Goal: Find contact information

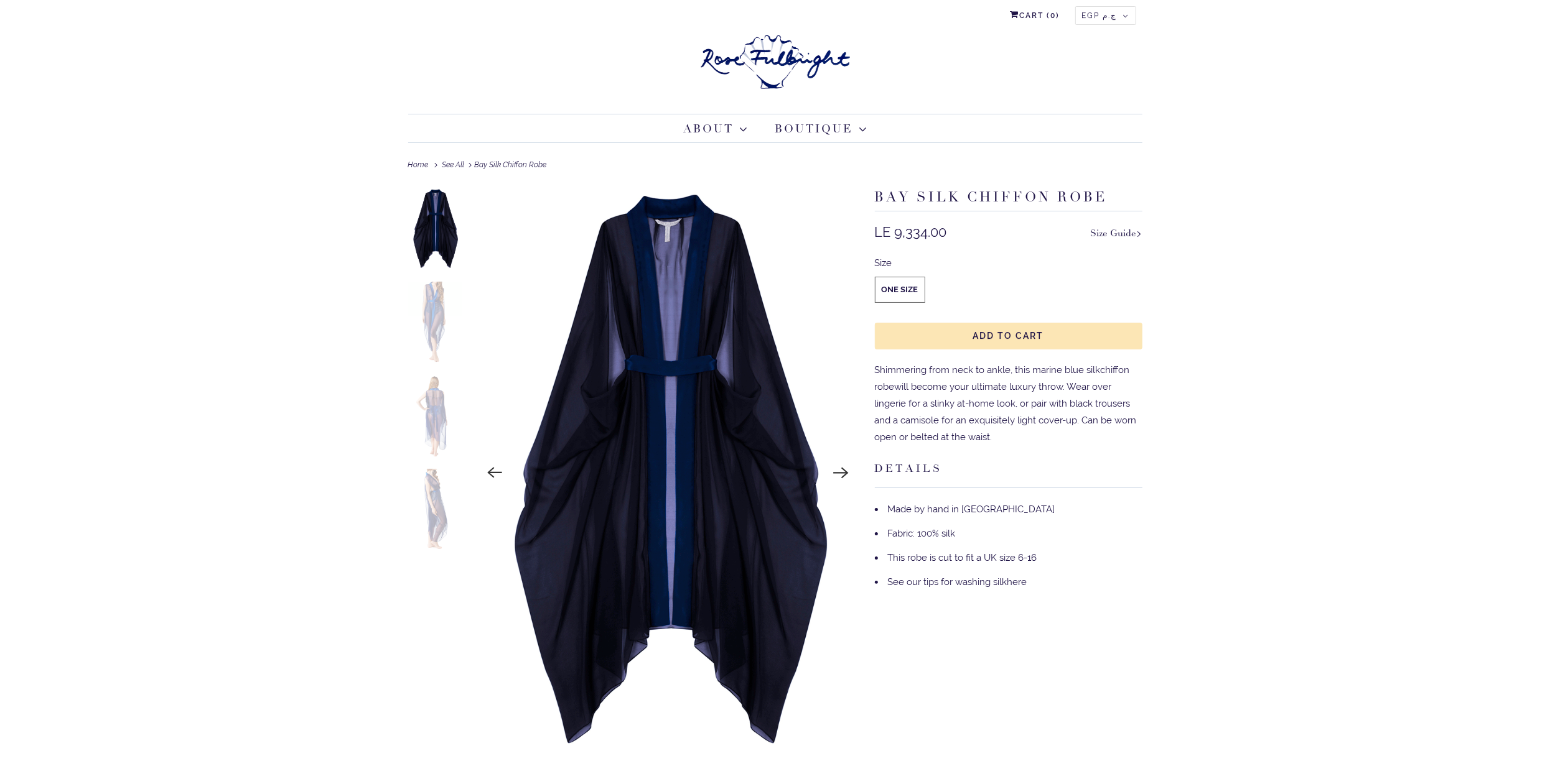
click at [437, 335] on img at bounding box center [435, 323] width 55 height 82
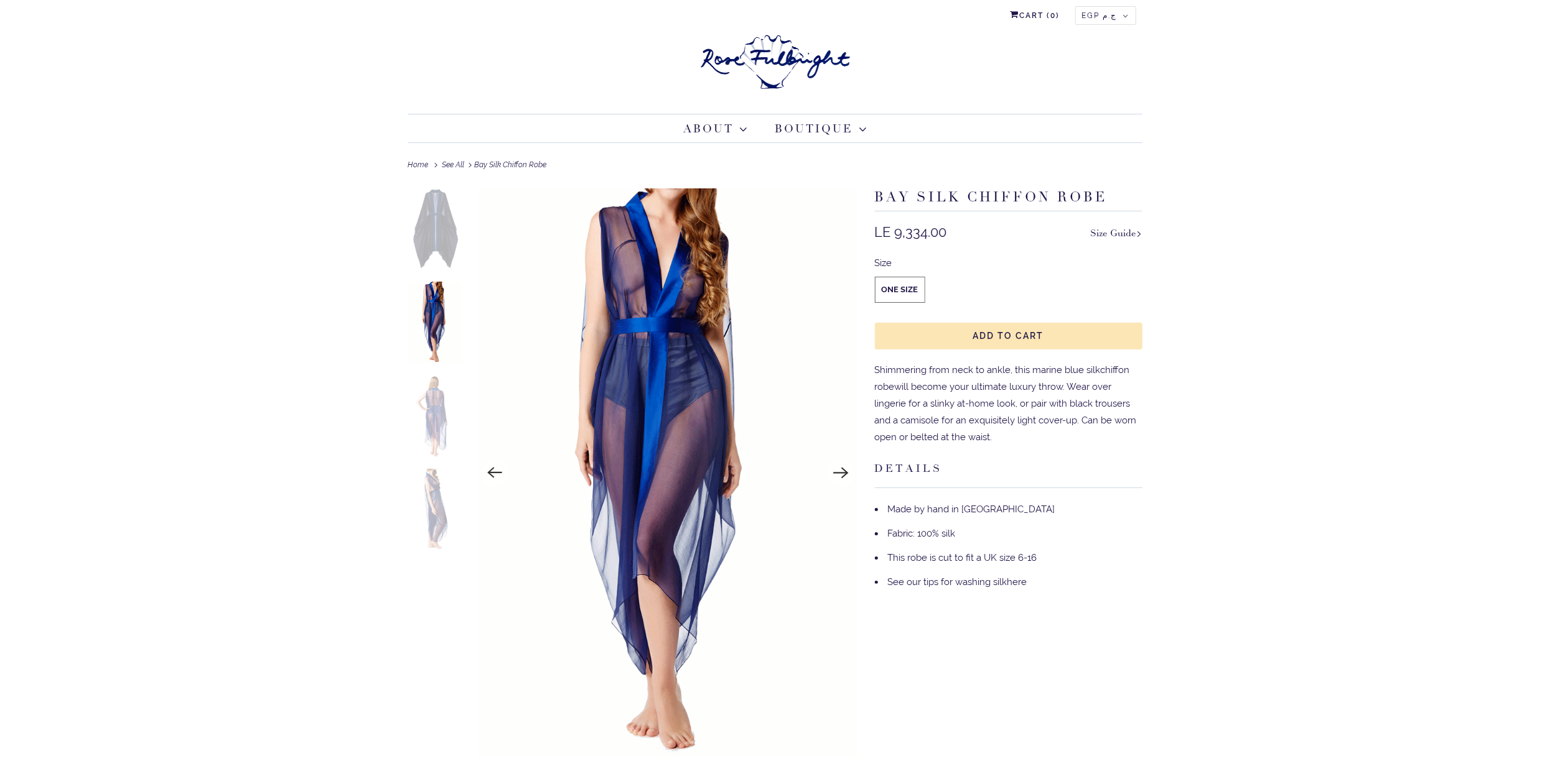
click at [441, 413] on img at bounding box center [435, 416] width 55 height 82
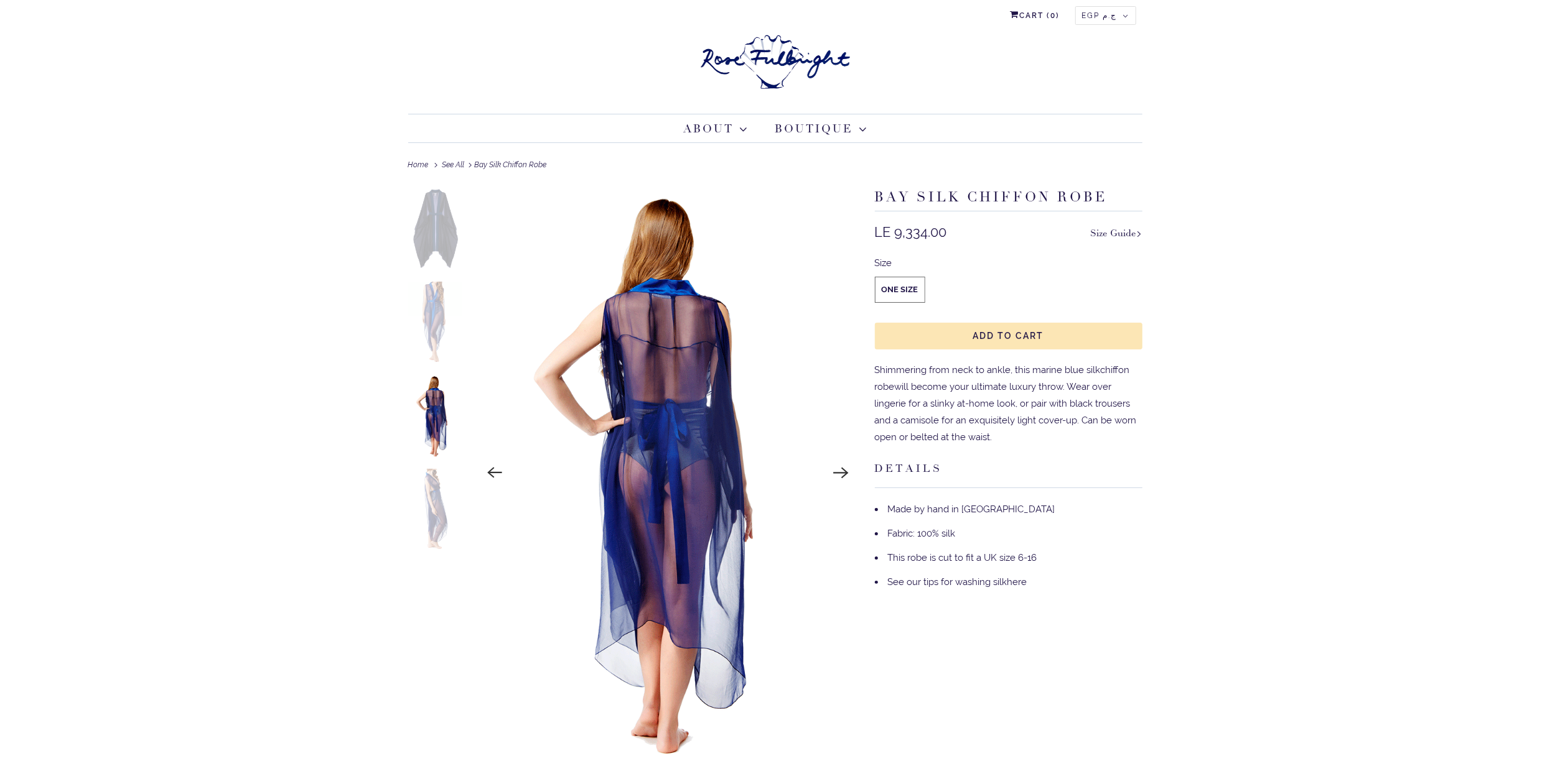
click at [430, 503] on img at bounding box center [435, 510] width 55 height 82
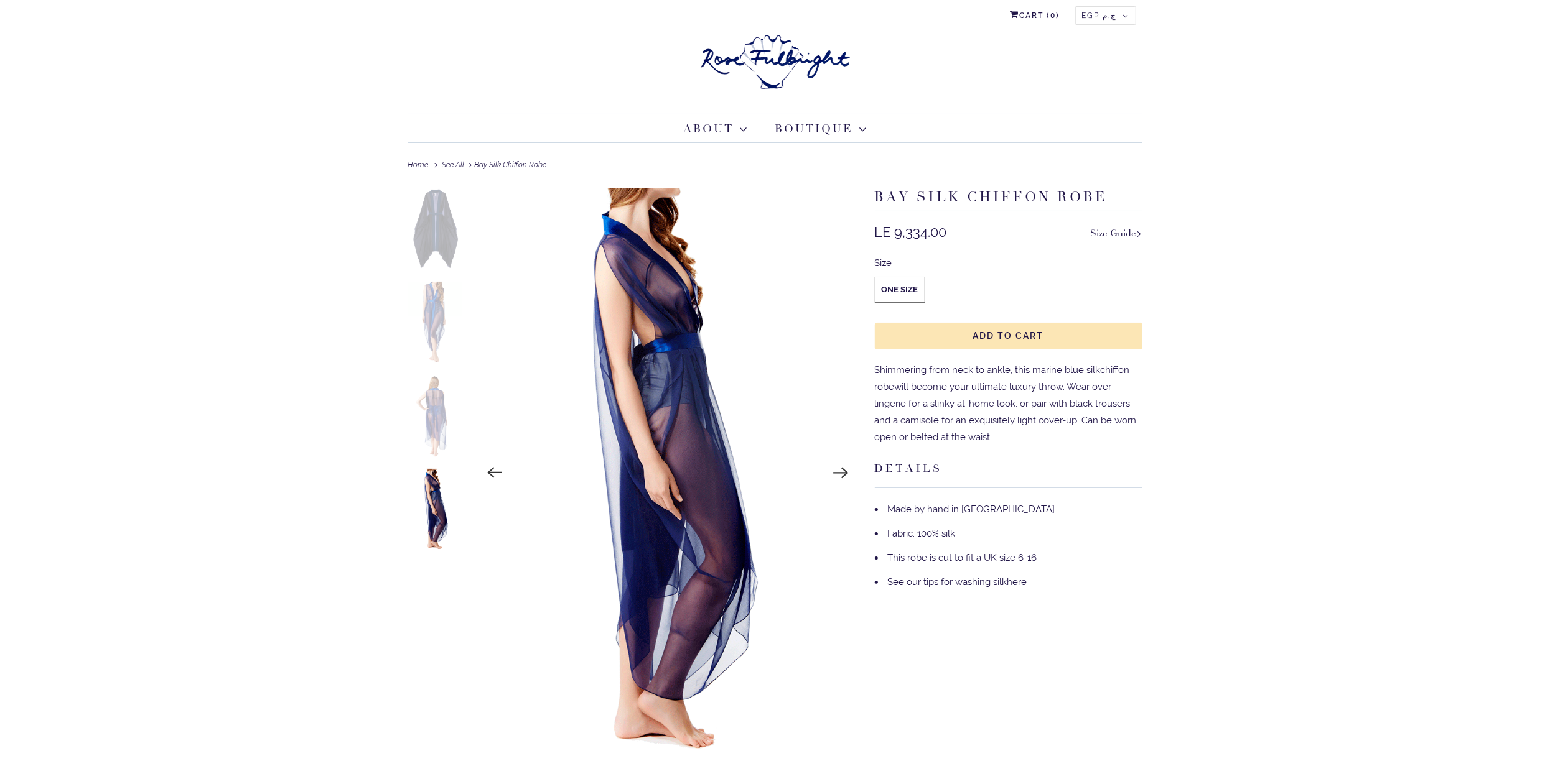
click at [437, 243] on img at bounding box center [435, 230] width 55 height 82
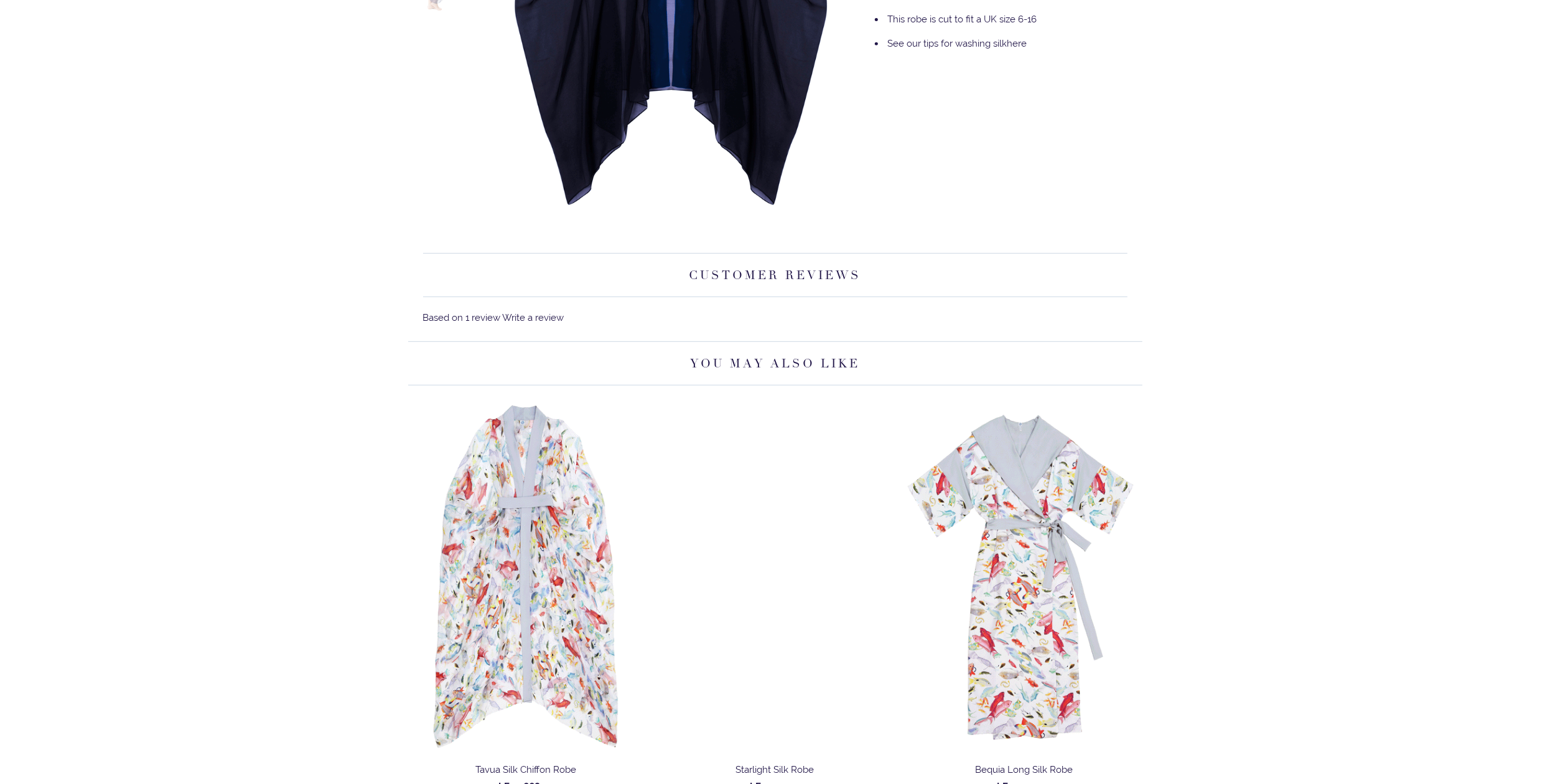
scroll to position [900, 0]
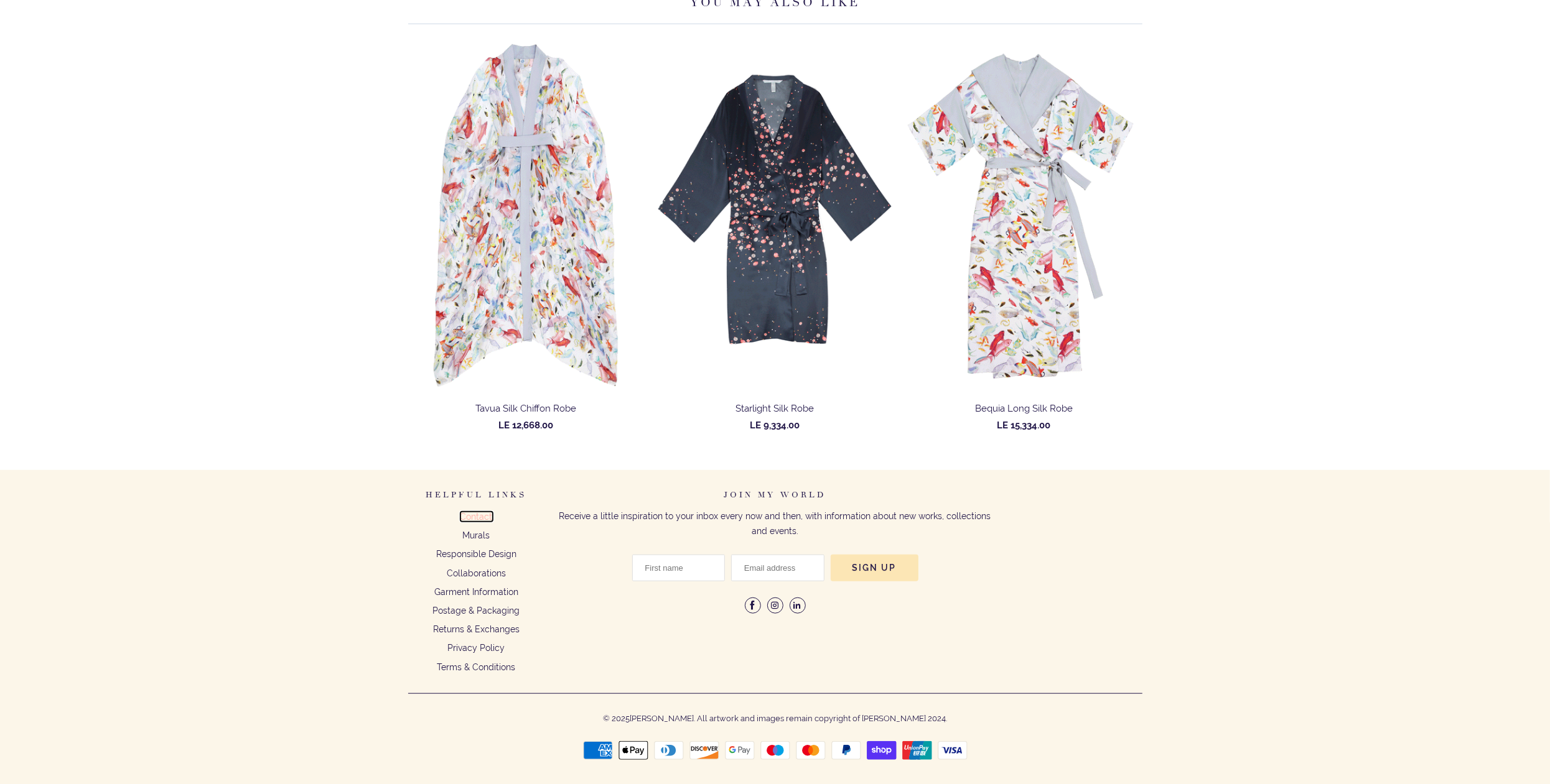
click at [481, 515] on link "Contact" at bounding box center [477, 517] width 32 height 10
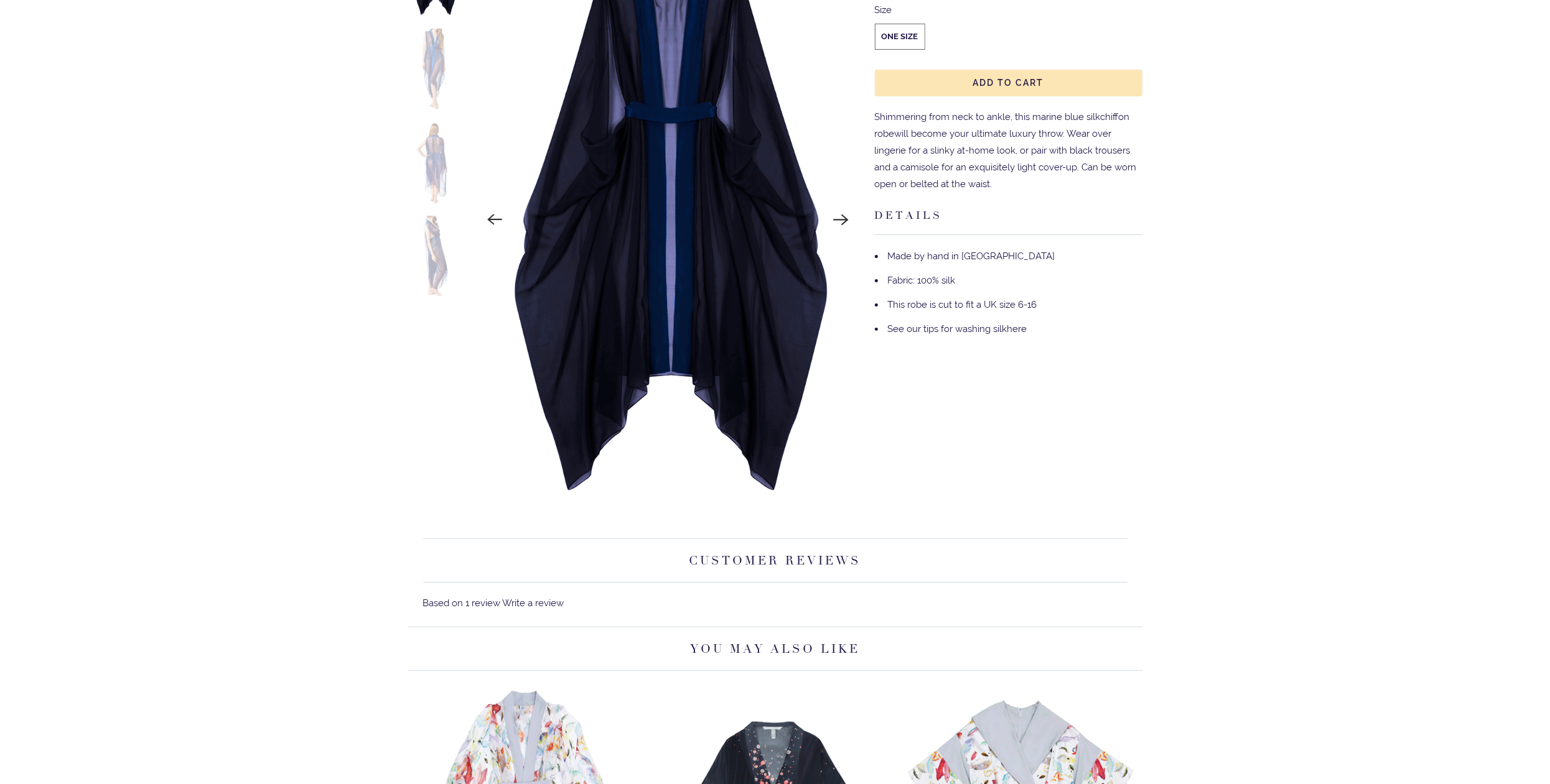
scroll to position [0, 0]
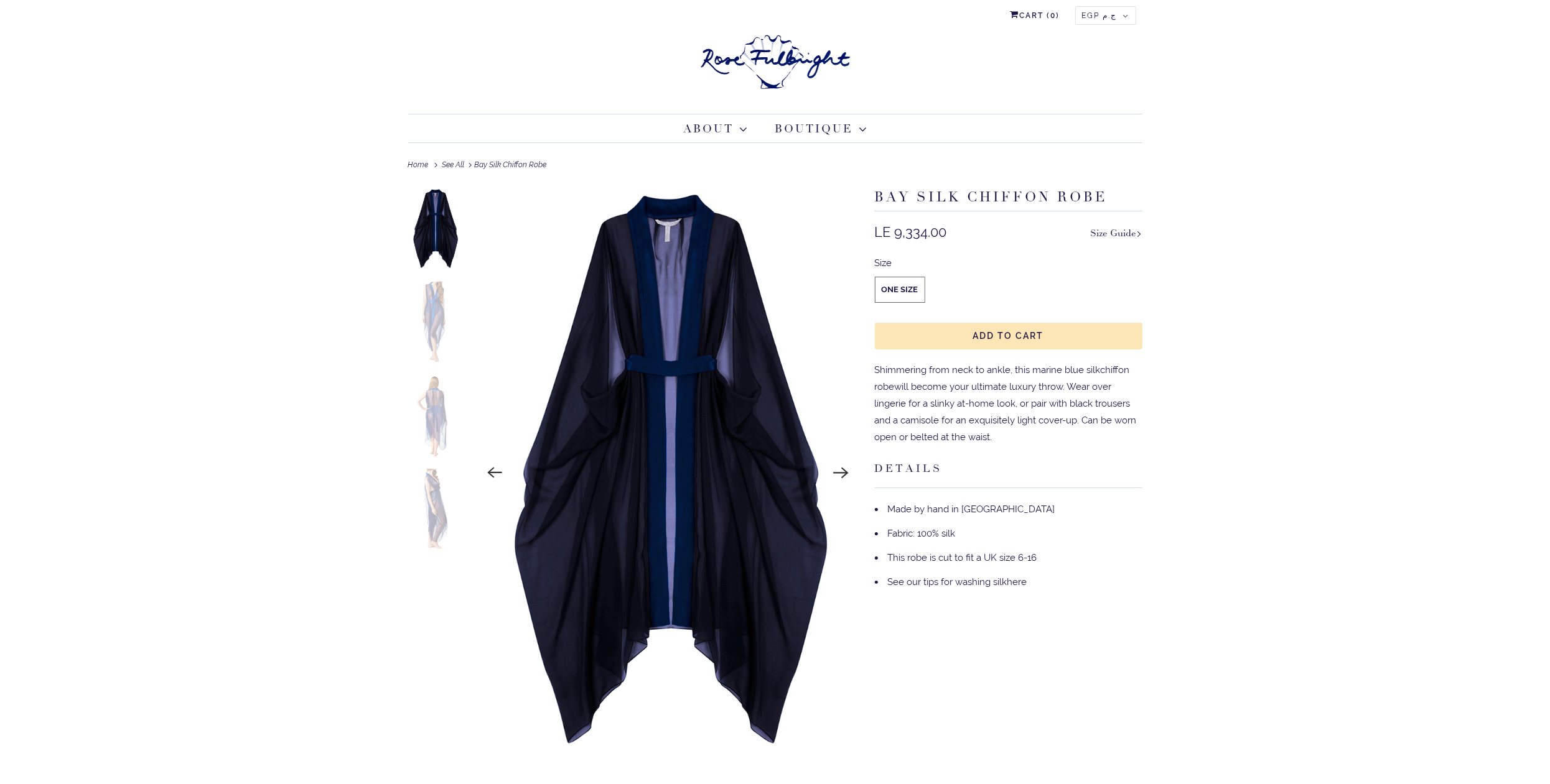
click at [434, 311] on img at bounding box center [435, 323] width 55 height 82
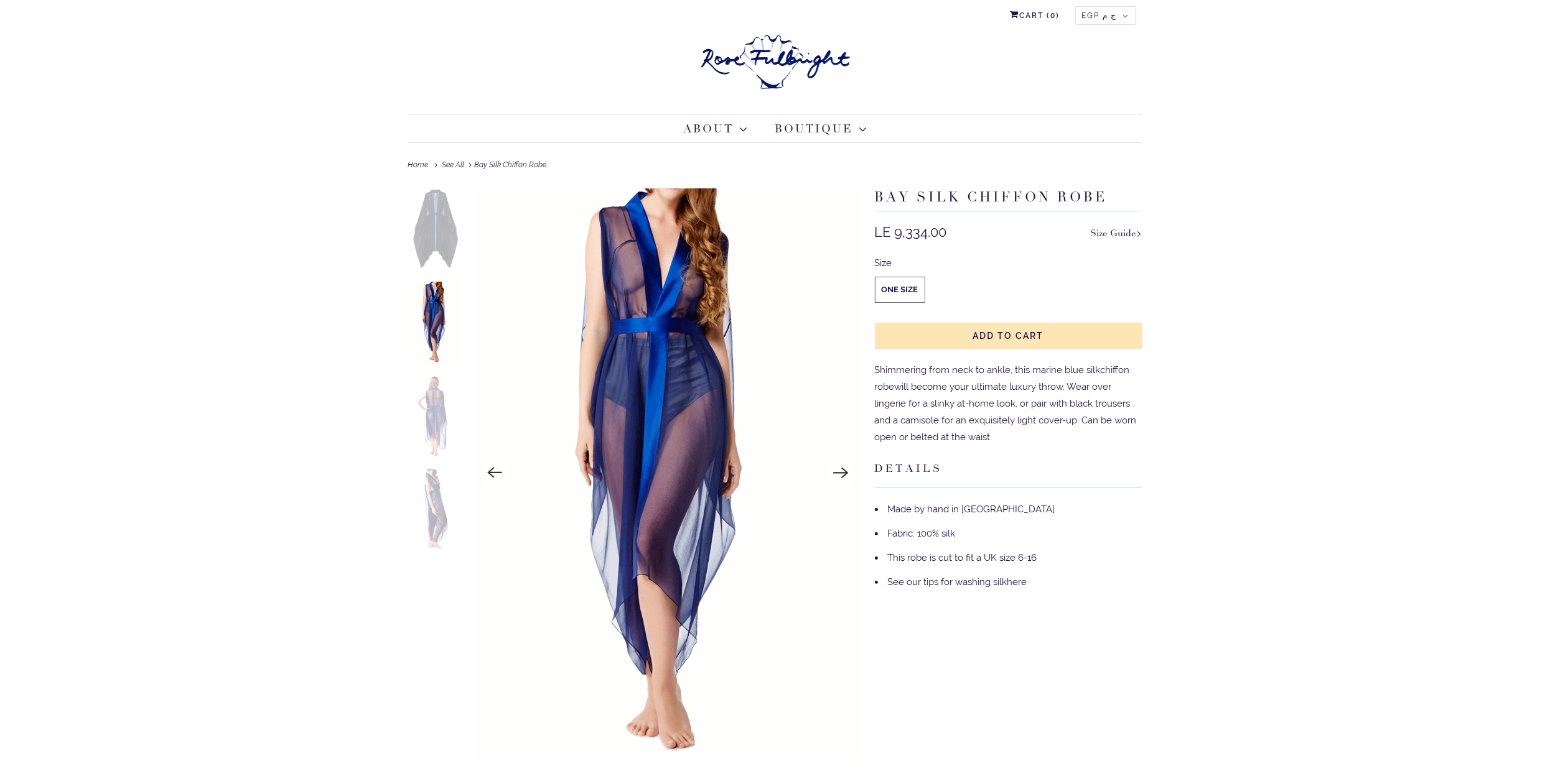
click at [436, 400] on img at bounding box center [435, 416] width 55 height 82
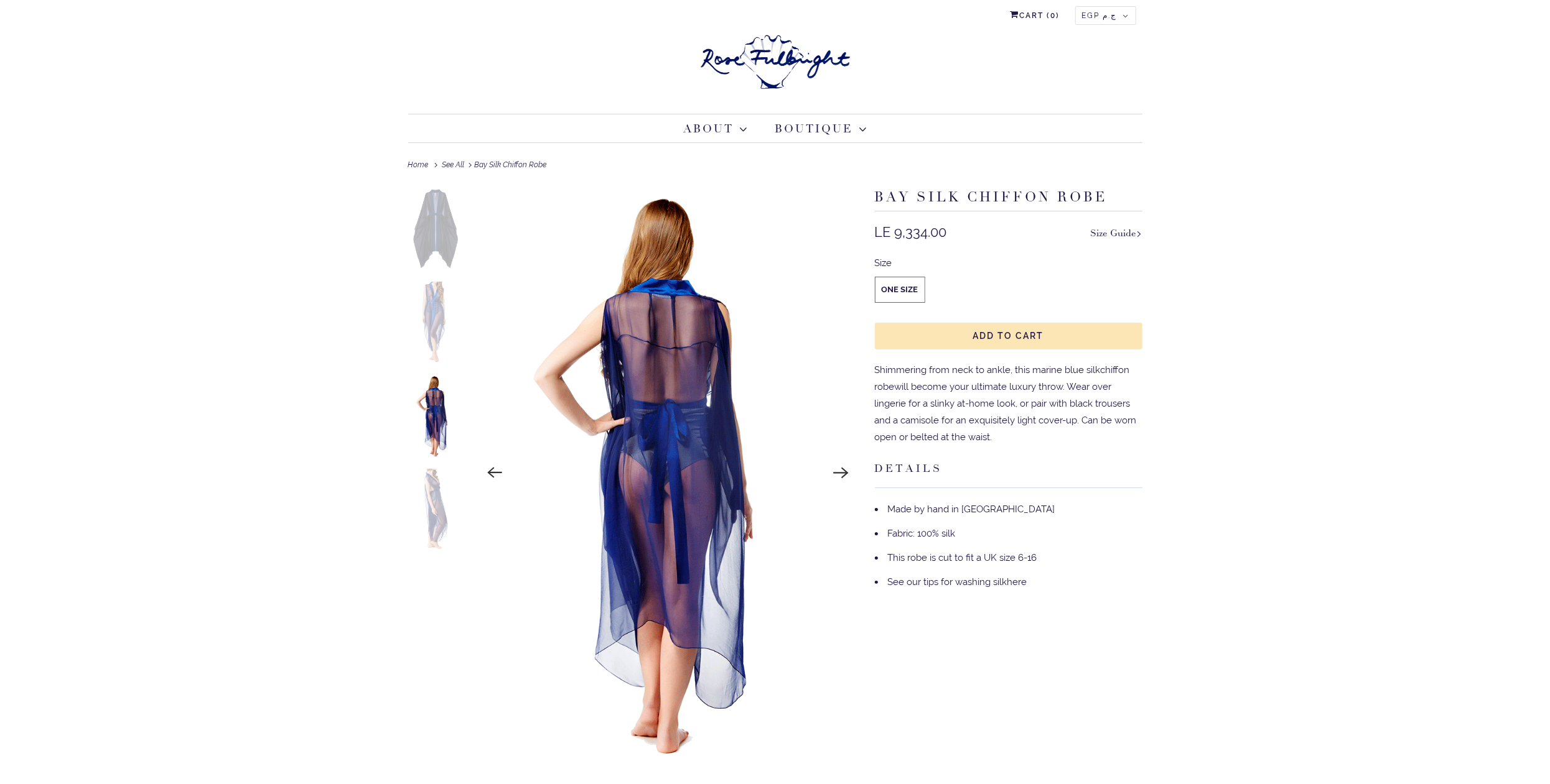
click at [438, 449] on img at bounding box center [435, 416] width 55 height 82
click at [429, 485] on img at bounding box center [435, 510] width 55 height 82
